Goal: Find specific page/section: Find specific page/section

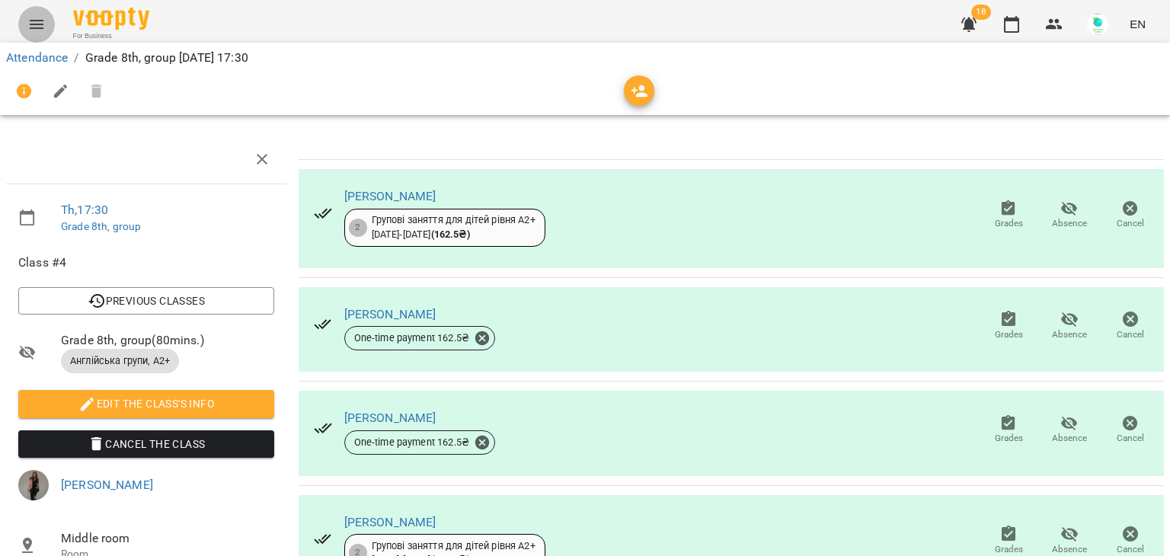
click at [37, 25] on icon "Menu" at bounding box center [36, 24] width 18 height 18
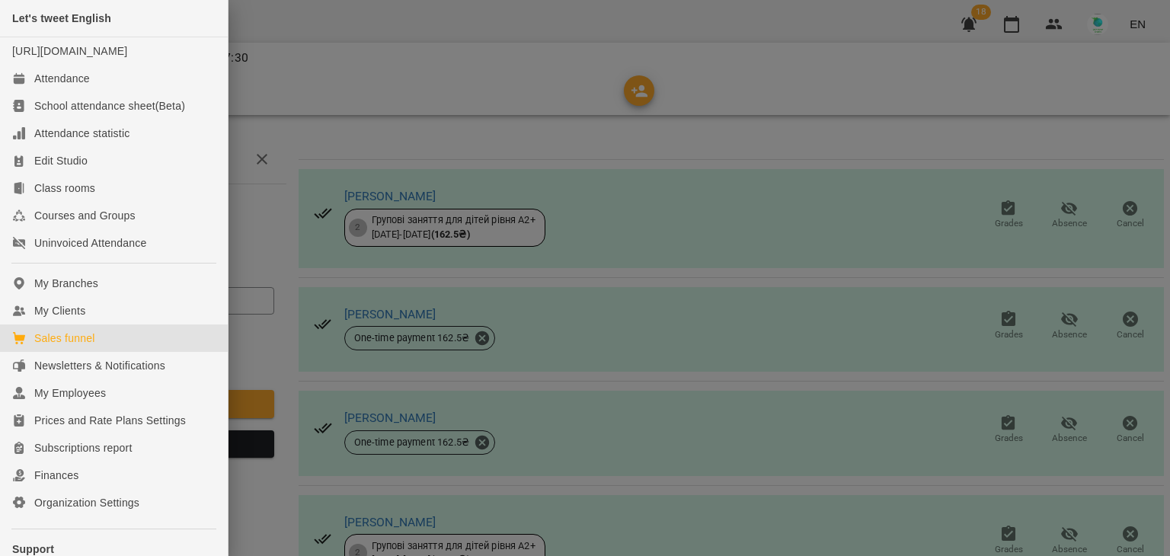
click at [63, 346] on div "Sales funnel" at bounding box center [64, 338] width 60 height 15
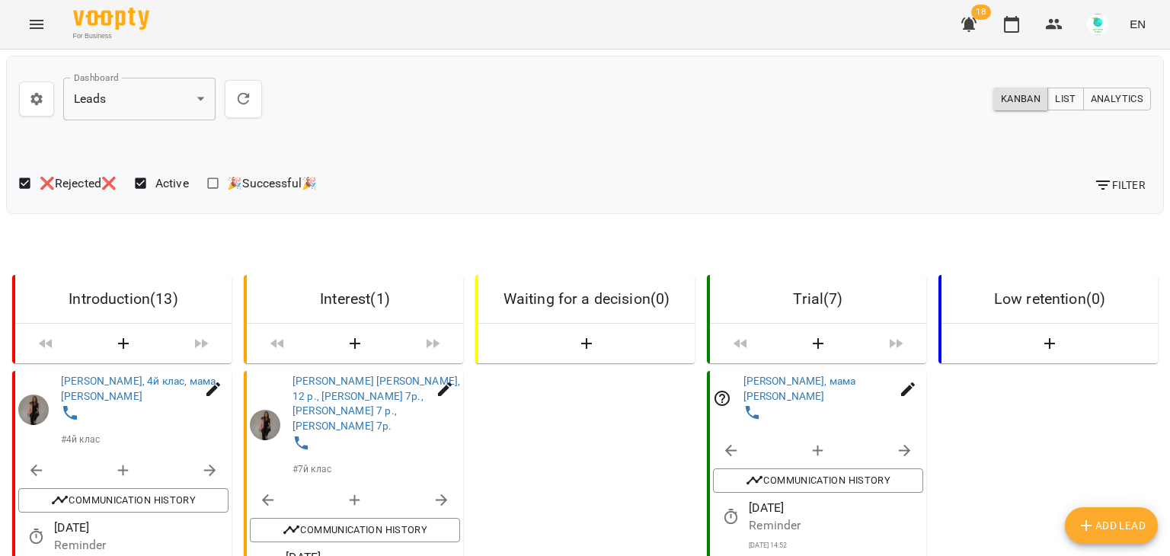
click at [1160, 540] on div at bounding box center [1162, 278] width 15 height 556
click at [69, 405] on icon at bounding box center [70, 414] width 18 height 18
click at [105, 437] on img at bounding box center [102, 432] width 23 height 23
